Goal: Information Seeking & Learning: Understand process/instructions

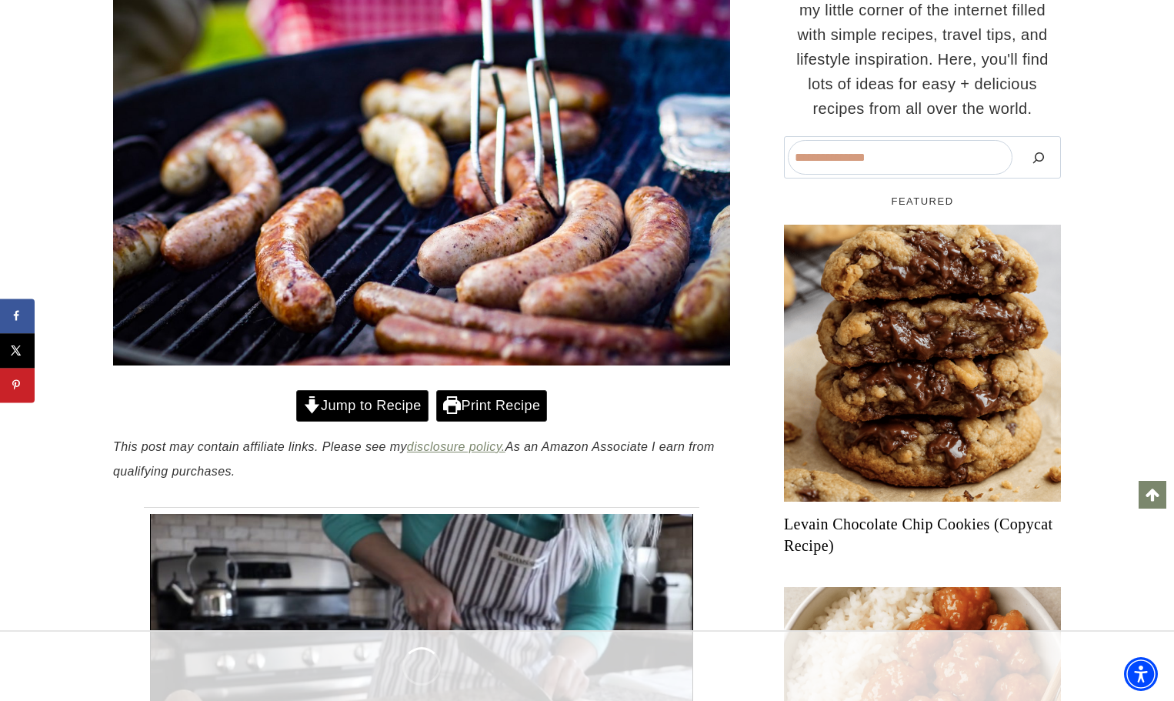
click at [364, 412] on link "Jump to Recipe" at bounding box center [362, 406] width 132 height 32
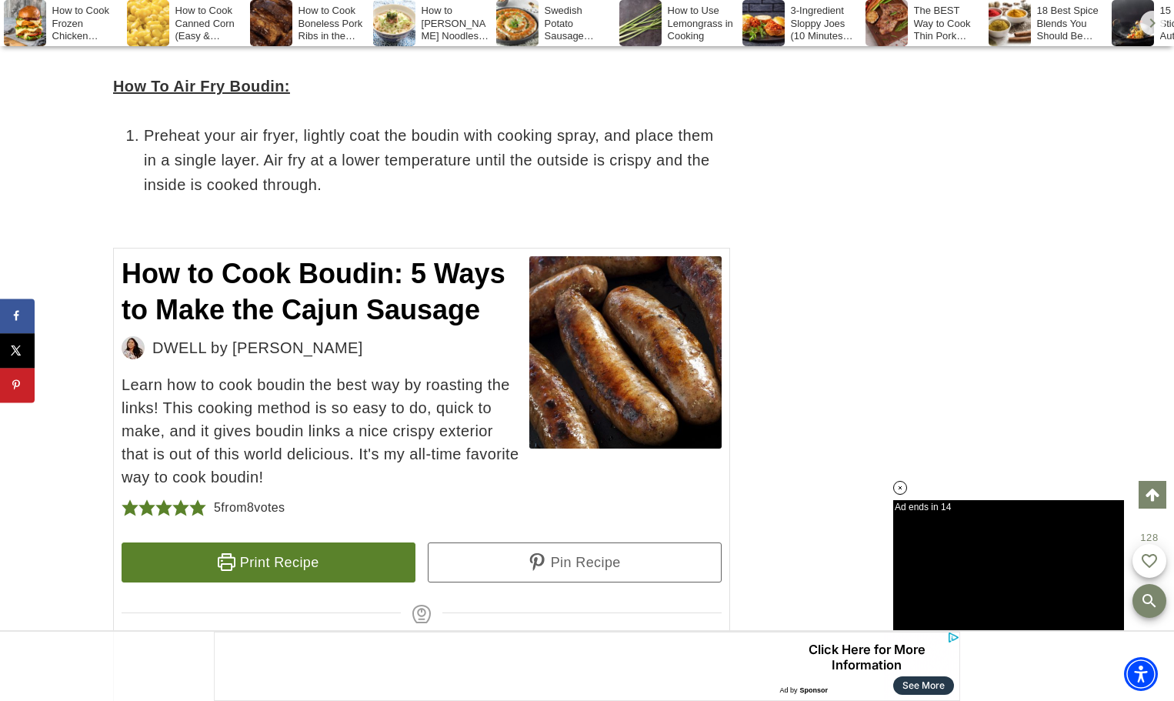
scroll to position [8060, 0]
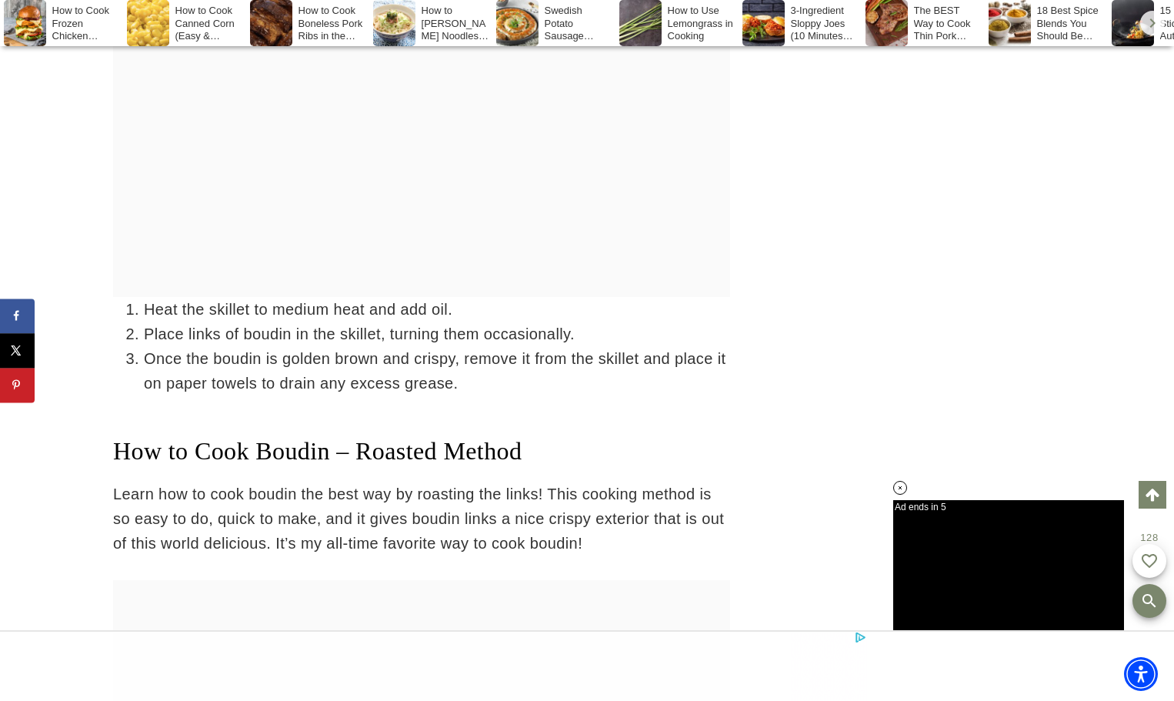
scroll to position [5552, 0]
